Goal: Register for event/course

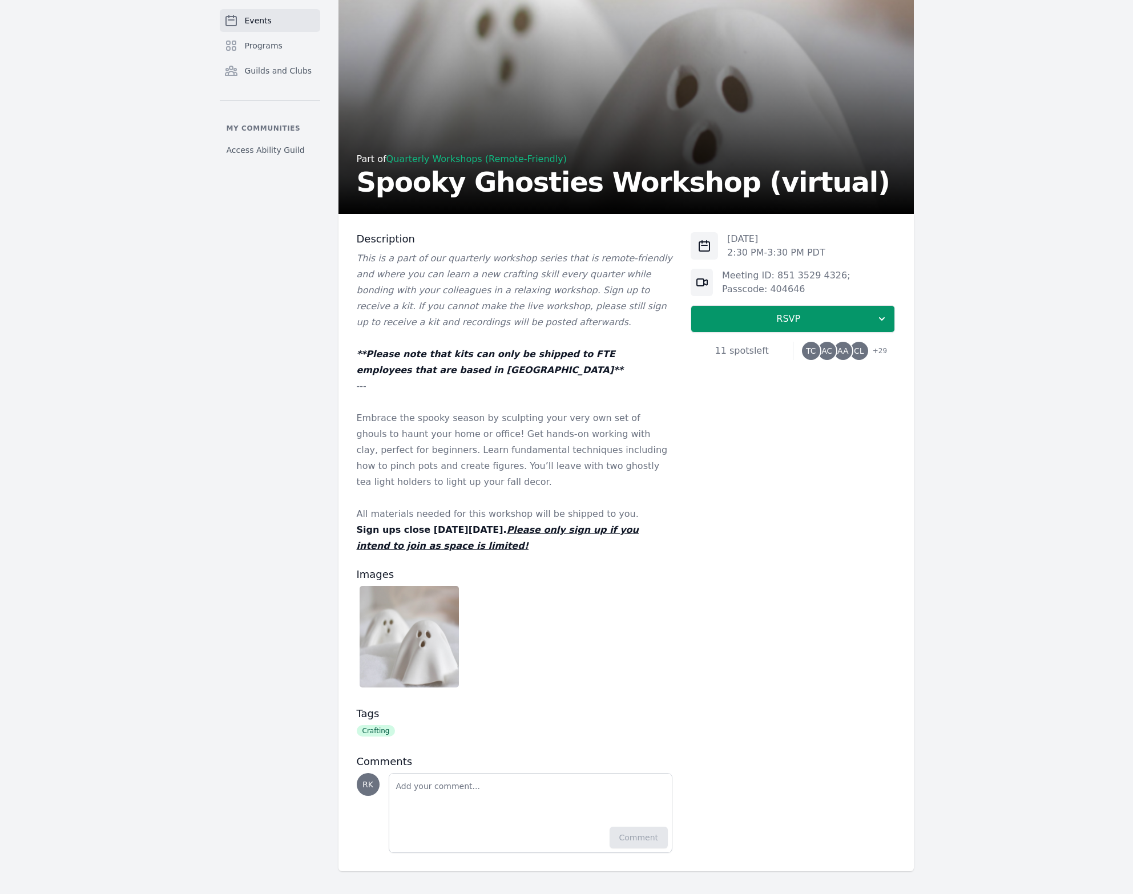
scroll to position [68, 0]
click at [776, 319] on span "RSVP" at bounding box center [788, 319] width 176 height 14
click at [785, 350] on link "I'm going" at bounding box center [793, 350] width 204 height 21
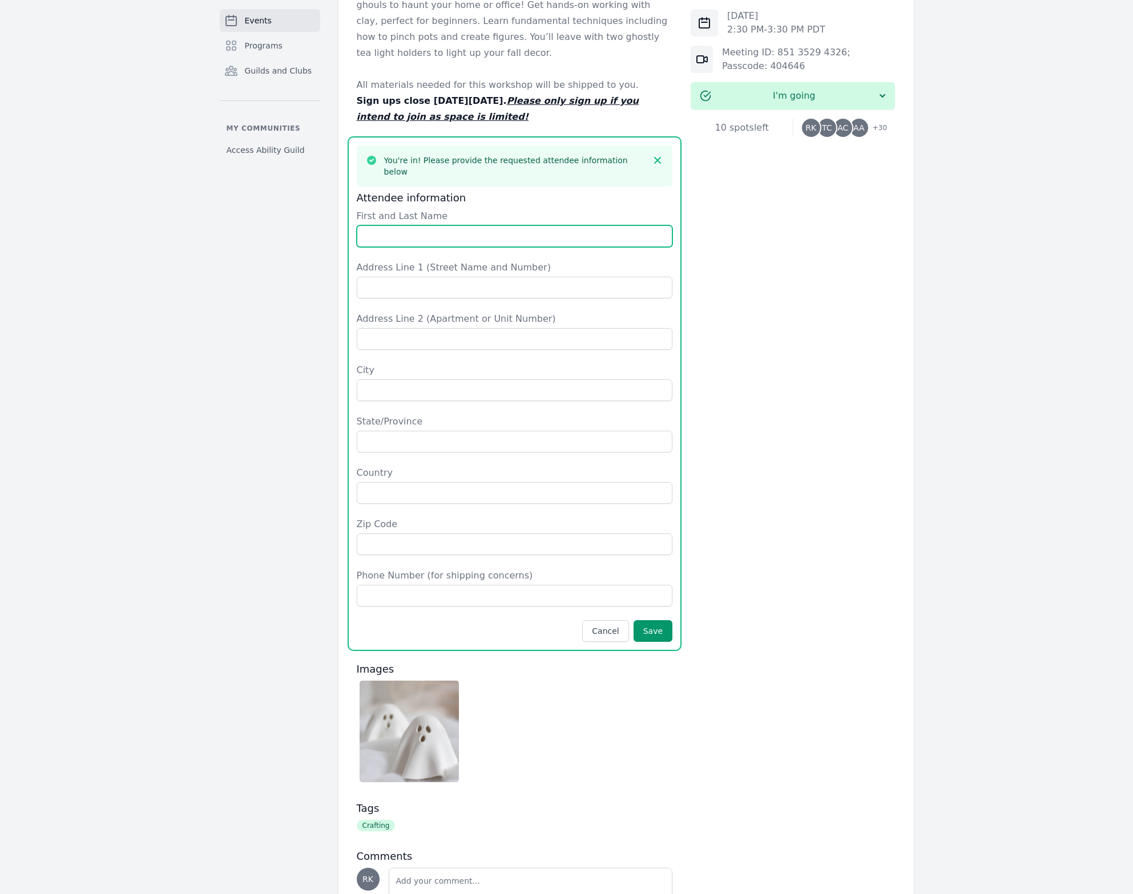
click at [653, 226] on input "First and Last Name" at bounding box center [515, 236] width 316 height 22
type input "[PERSON_NAME]"
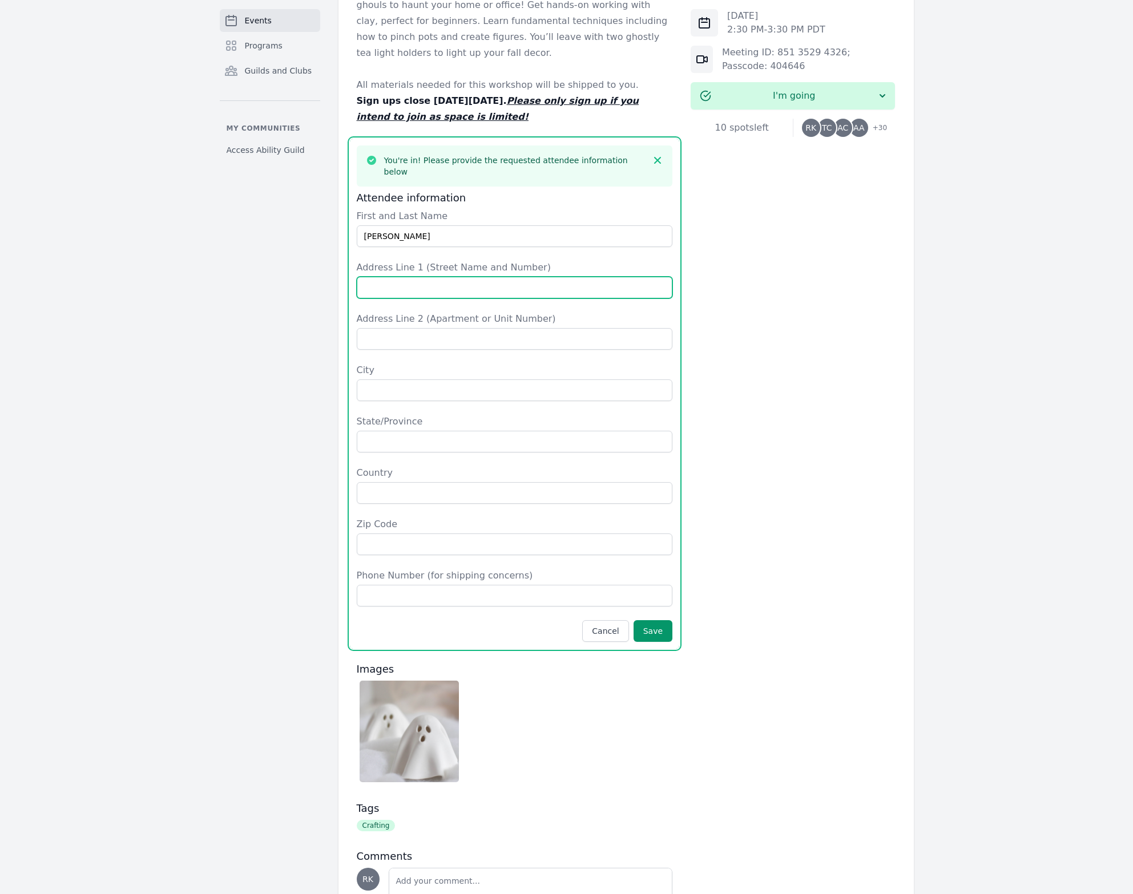
type input "[STREET_ADDRESS]"
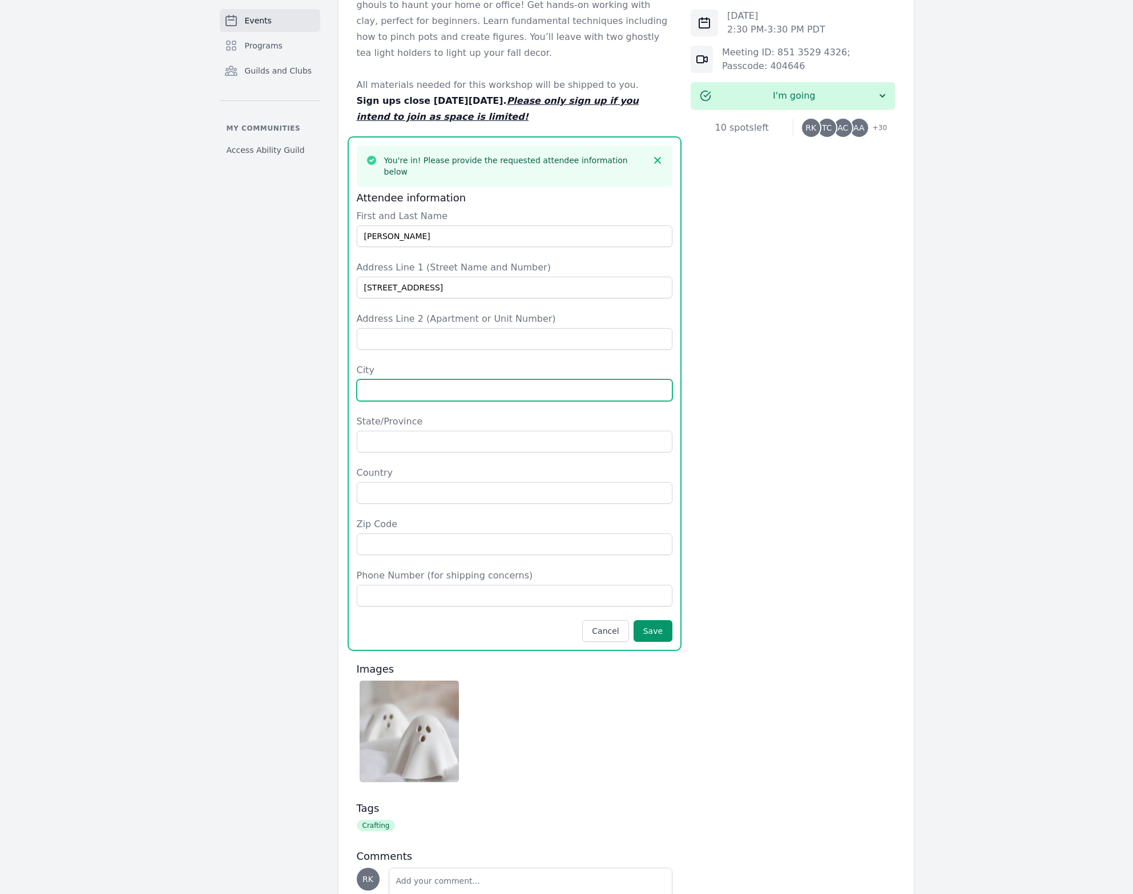
type input "[GEOGRAPHIC_DATA]"
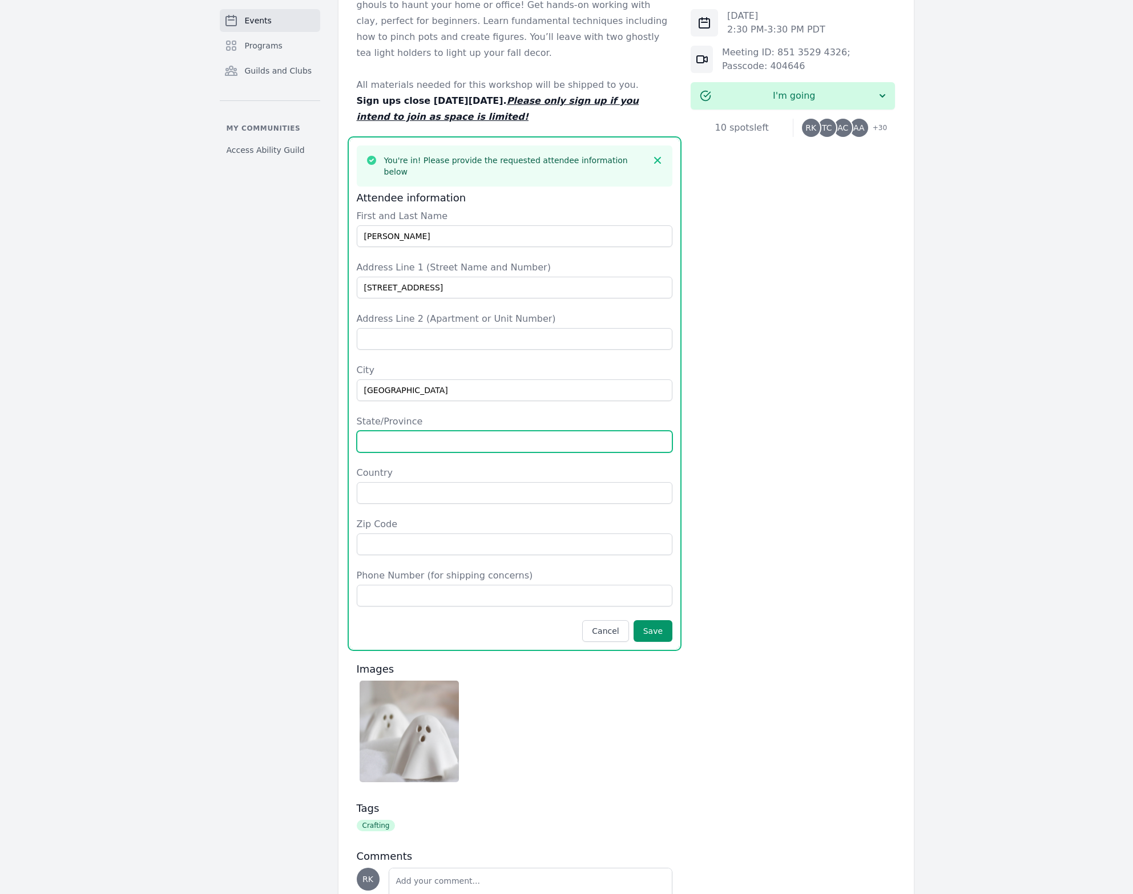
type input "CA"
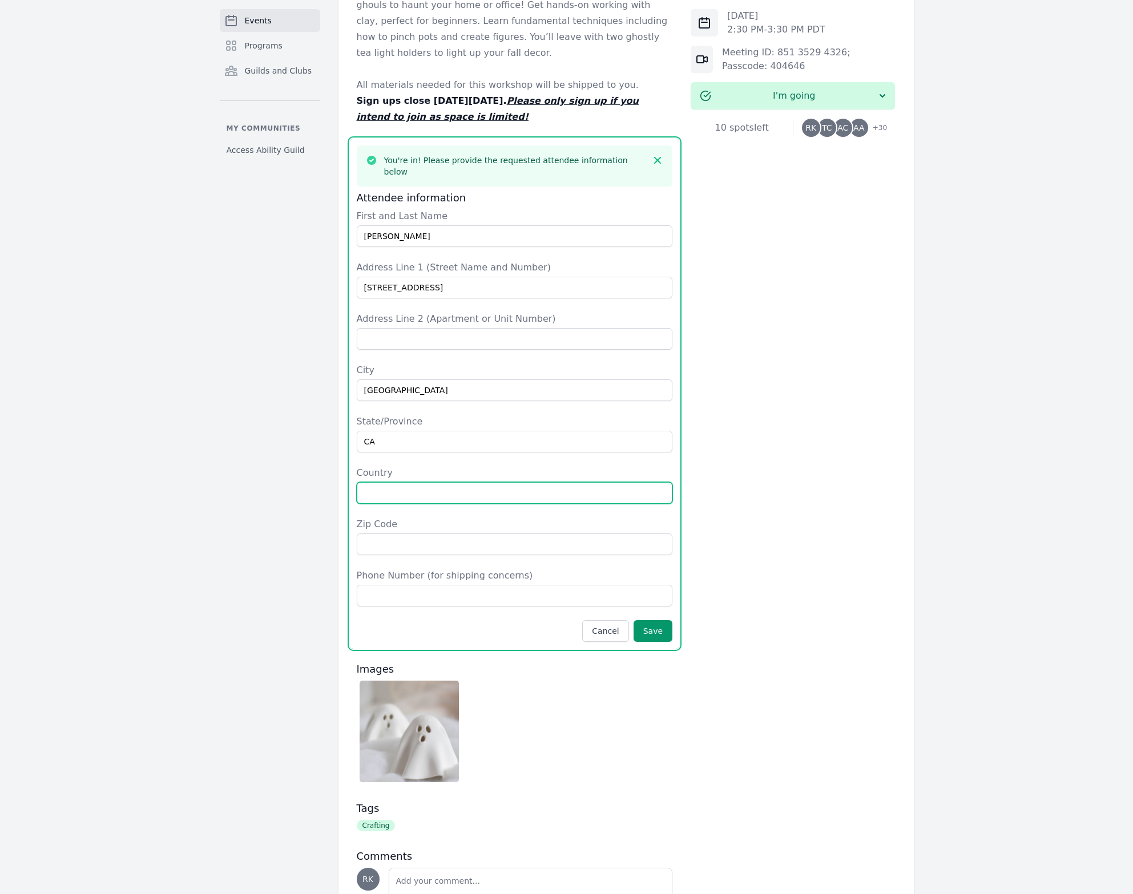
type input "[GEOGRAPHIC_DATA]"
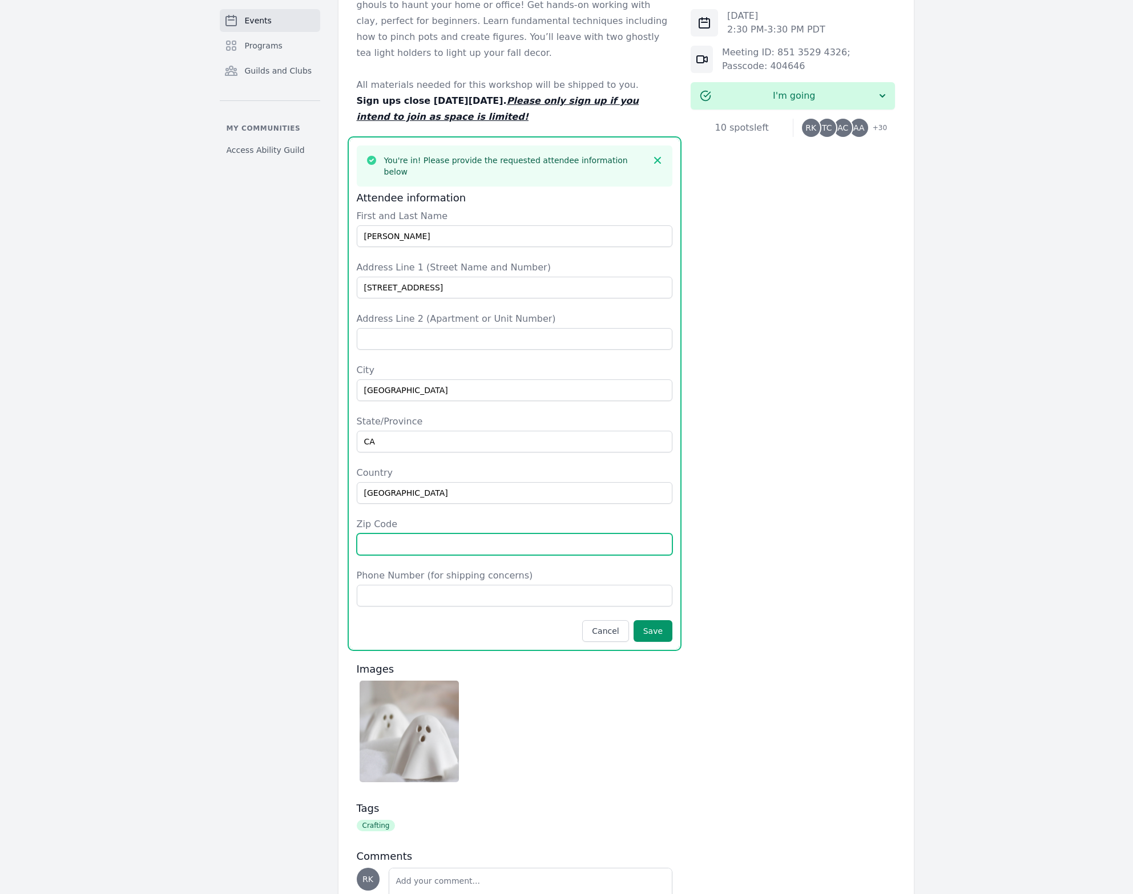
type input "92651"
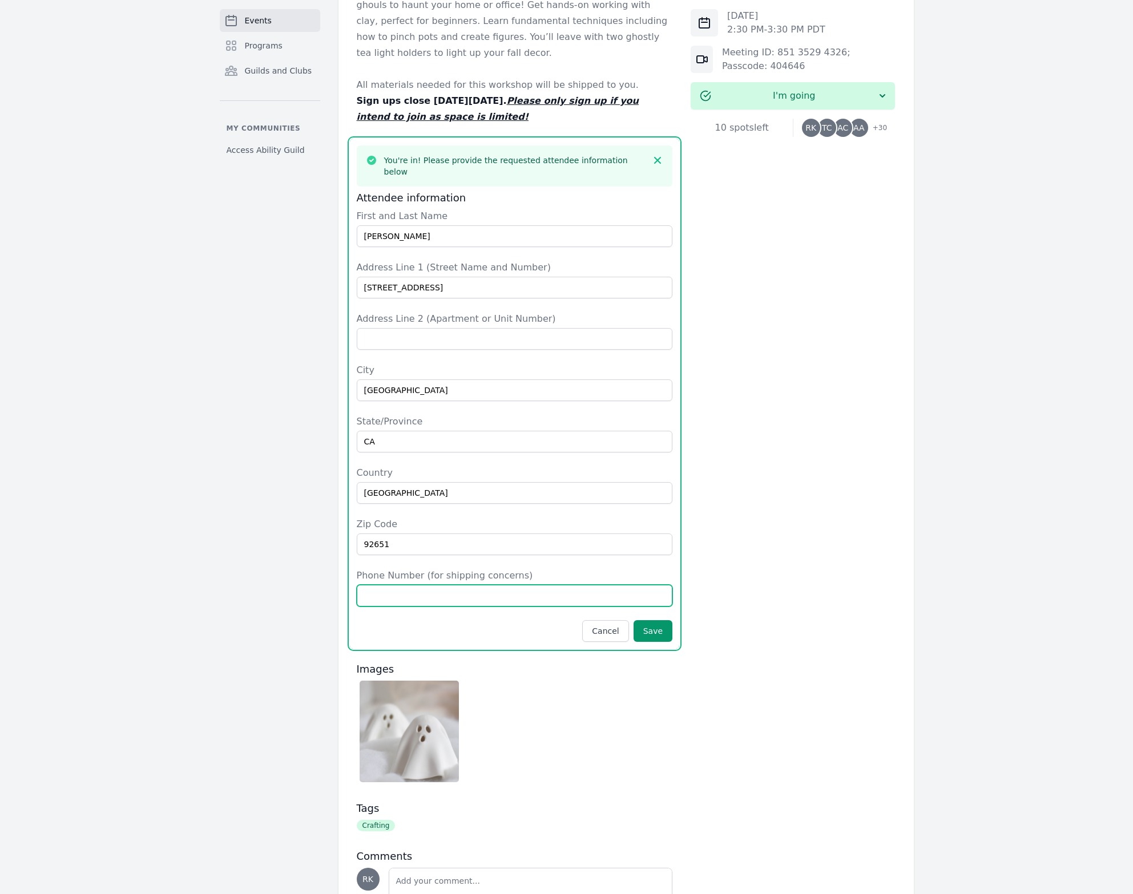
type input "7036221059"
click at [662, 621] on button "Save" at bounding box center [652, 631] width 39 height 22
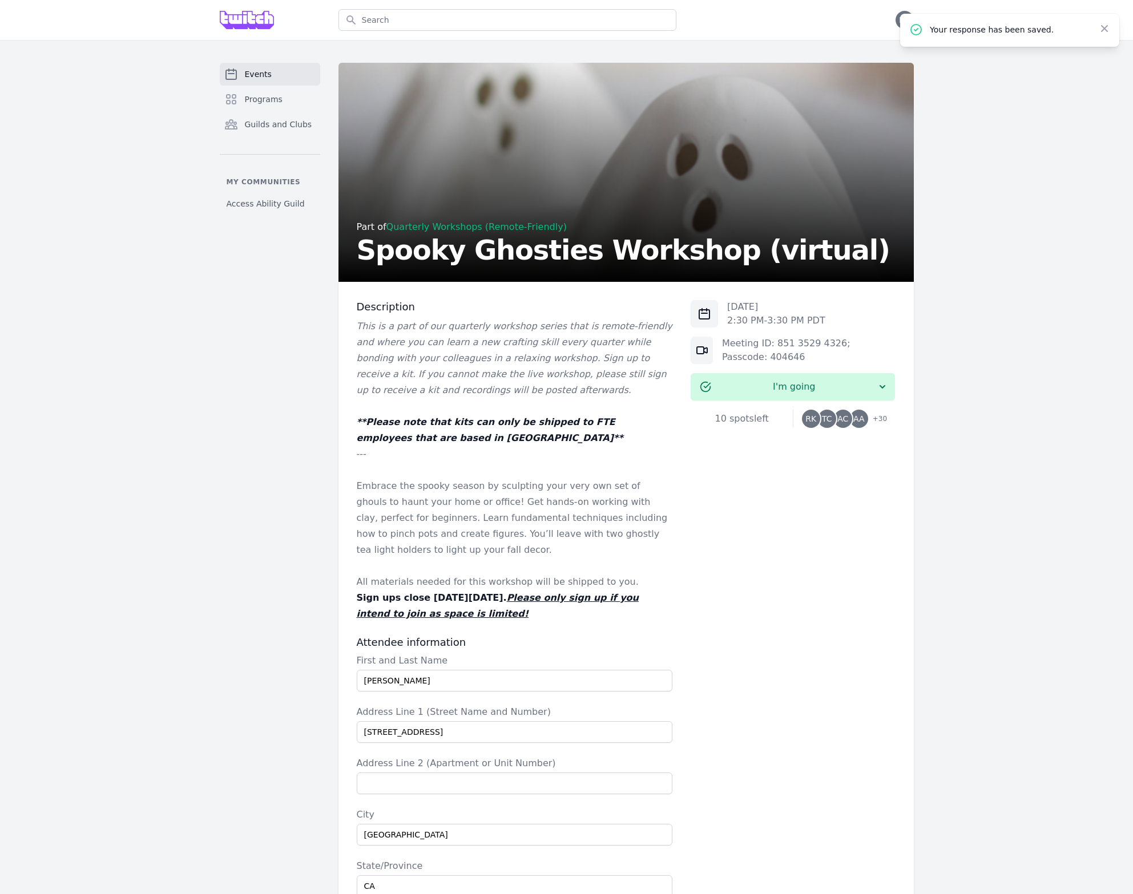
scroll to position [0, 0]
click at [260, 73] on span "Events" at bounding box center [258, 73] width 27 height 11
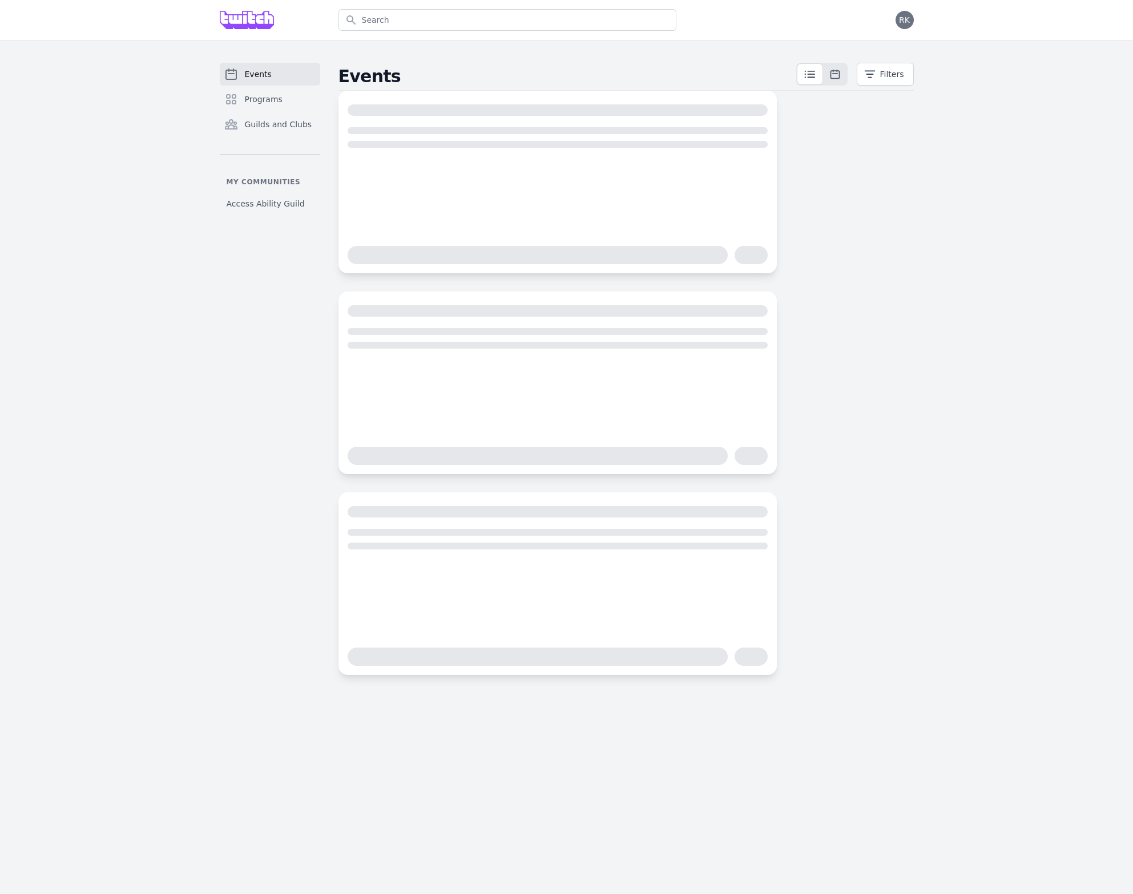
click at [256, 75] on span "Events" at bounding box center [258, 73] width 27 height 11
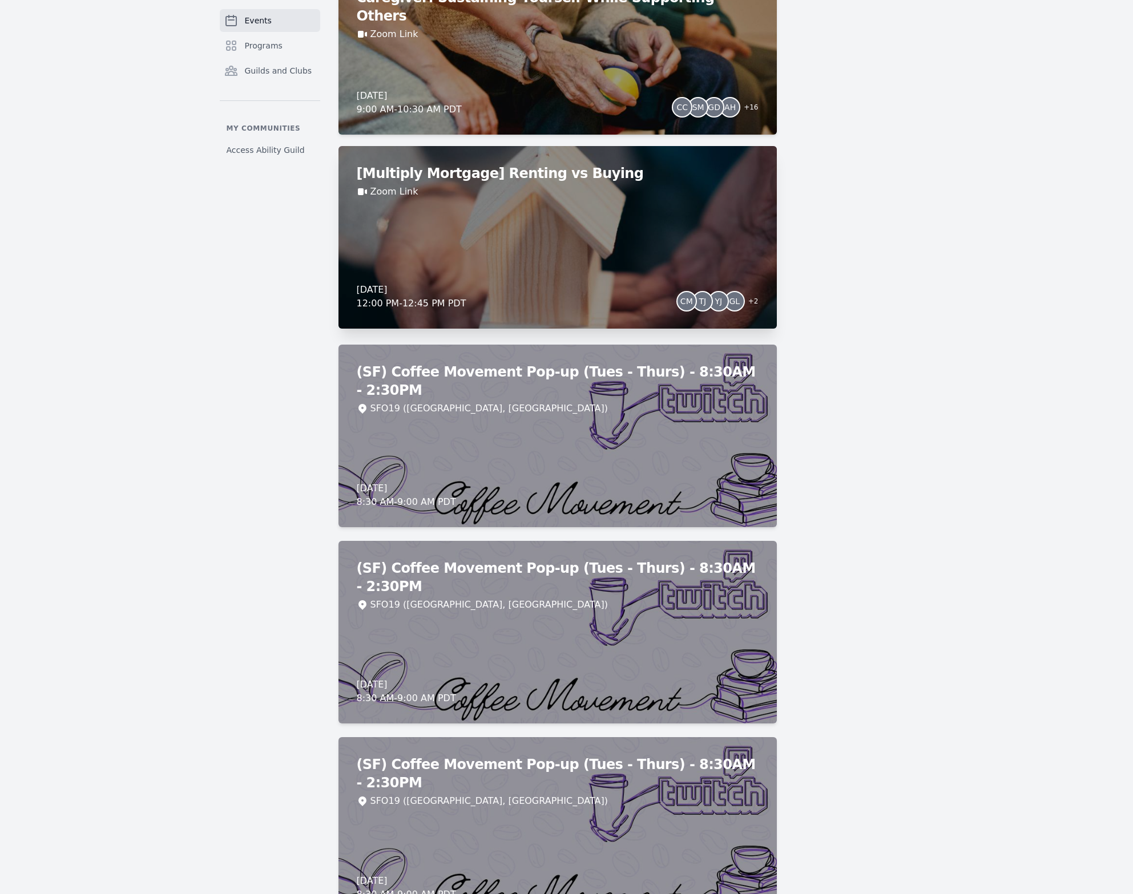
scroll to position [4009, 0]
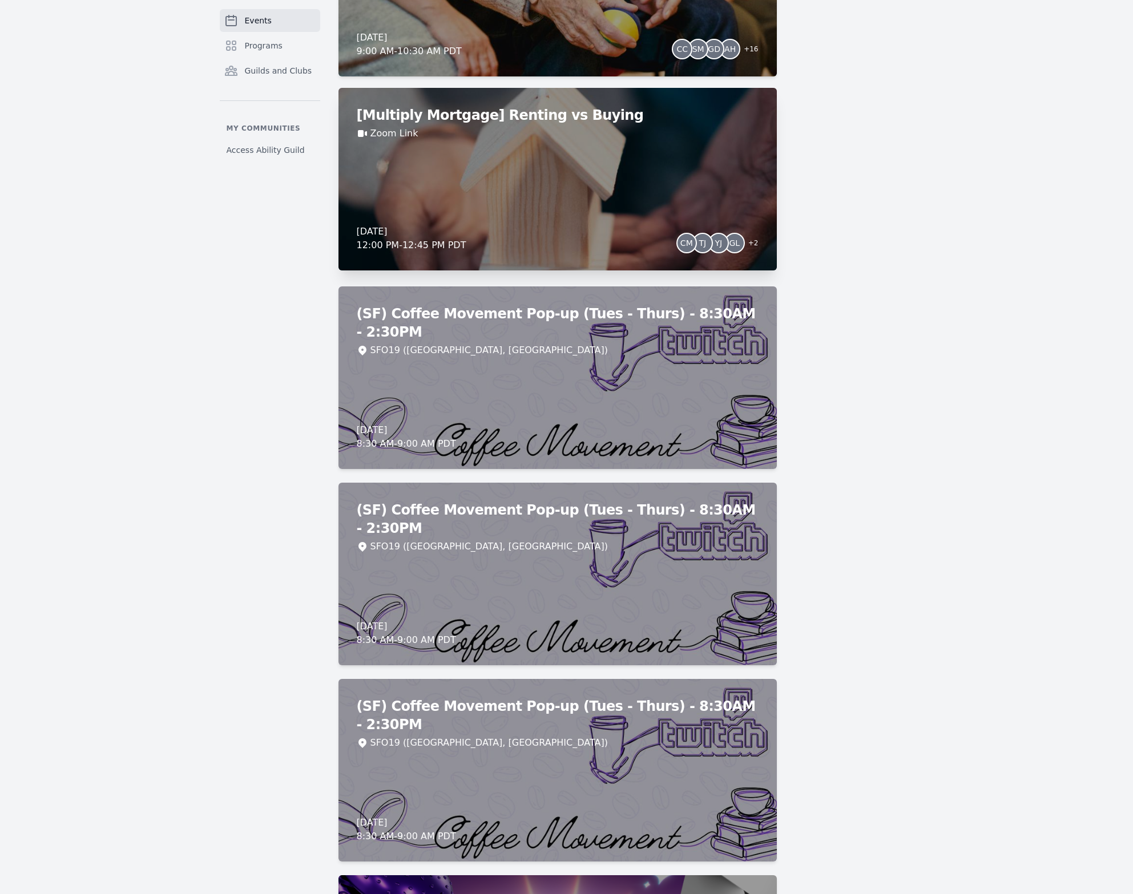
click at [595, 192] on div "[Multiply Mortgage] Renting vs Buying Zoom Link [DATE] 12:00 PM - 12:45 PM PDT …" at bounding box center [557, 179] width 438 height 183
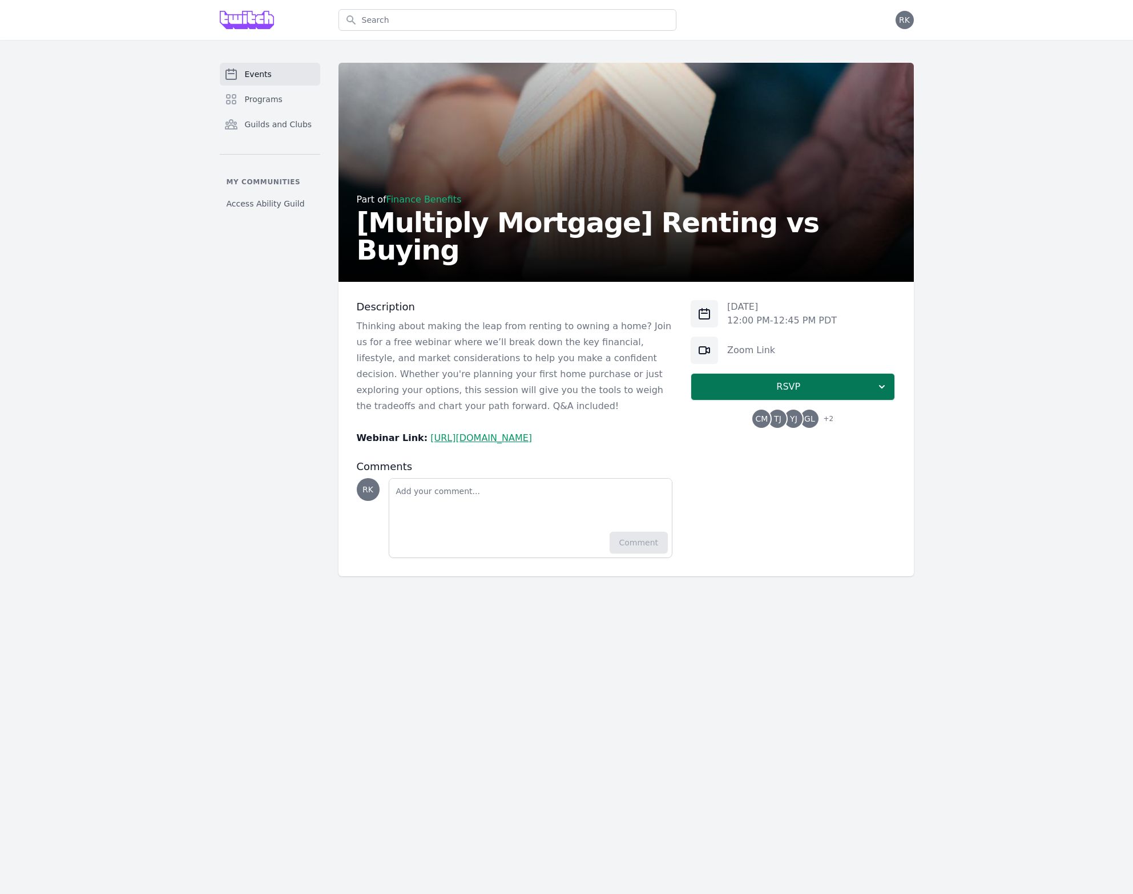
click at [777, 385] on span "RSVP" at bounding box center [788, 387] width 176 height 14
click at [784, 418] on link "I'm going" at bounding box center [793, 417] width 204 height 21
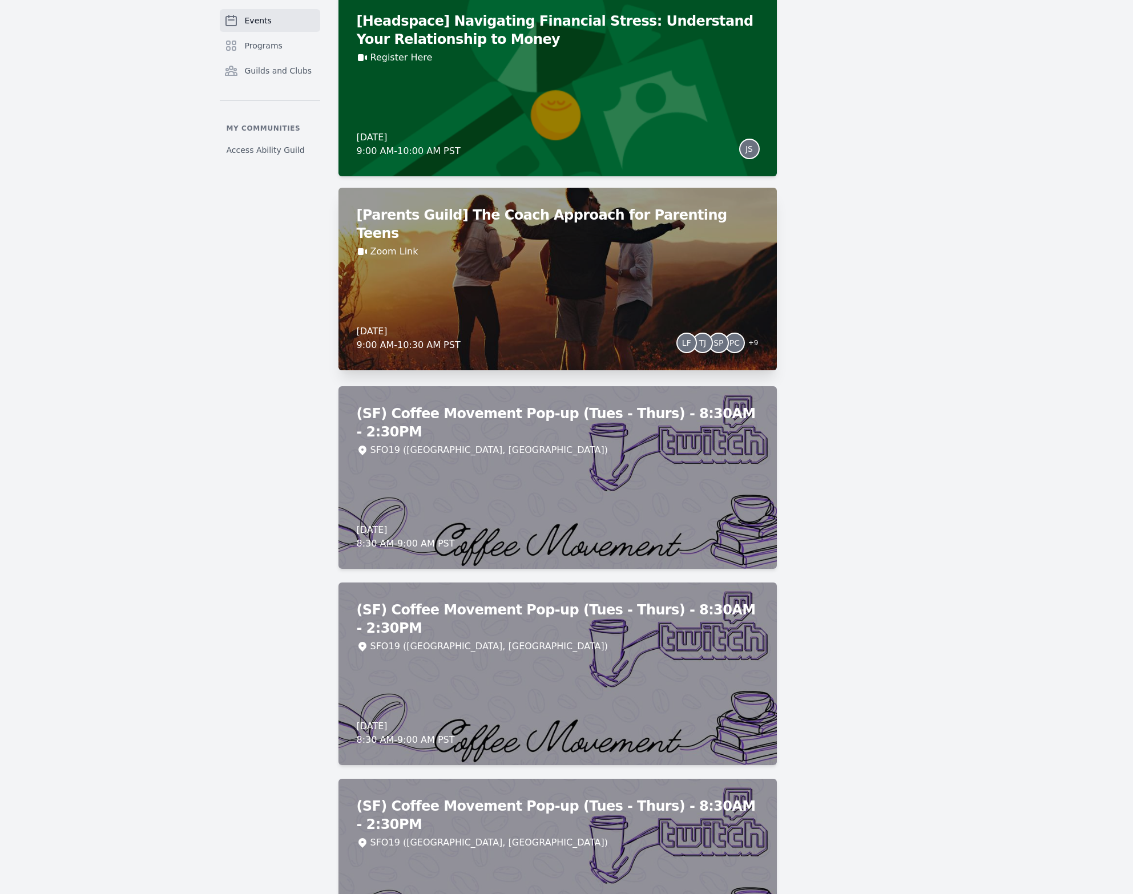
scroll to position [8244, 0]
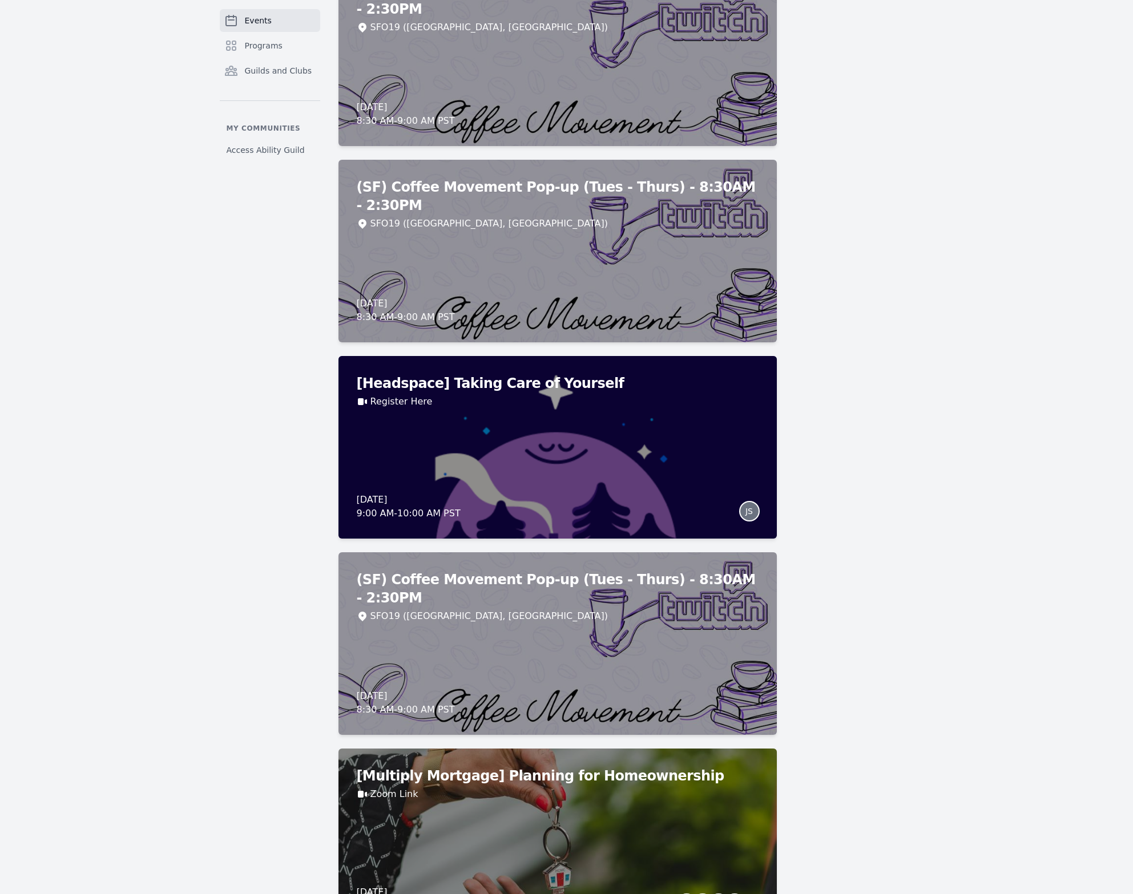
scroll to position [9504, 0]
